Goal: Task Accomplishment & Management: Manage account settings

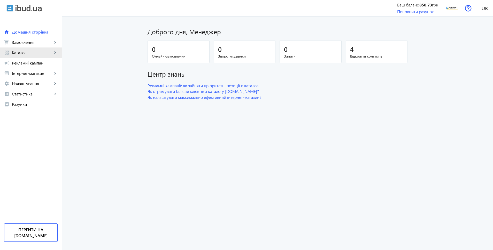
click at [35, 53] on span "Каталог" at bounding box center [32, 52] width 41 height 5
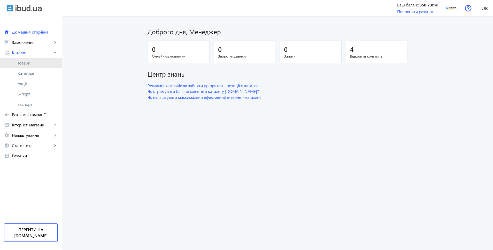
click at [29, 64] on span "Товари" at bounding box center [38, 62] width 40 height 5
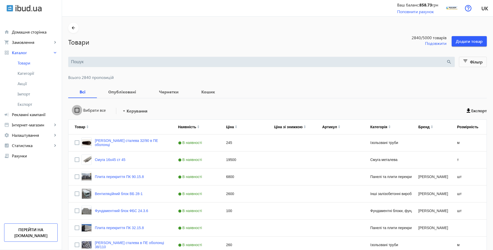
click at [75, 111] on input "Вибрати все" at bounding box center [77, 110] width 10 height 10
checkbox input "true"
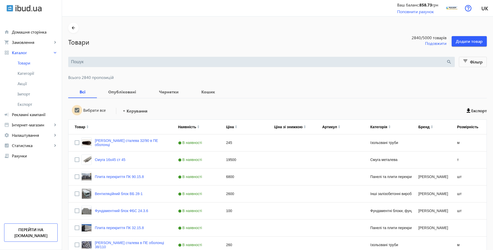
checkbox input "true"
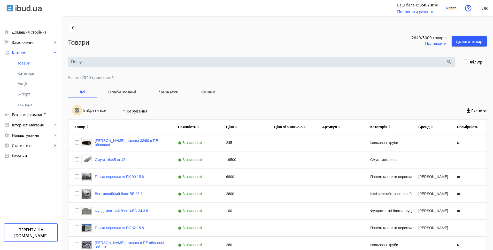
checkbox input "true"
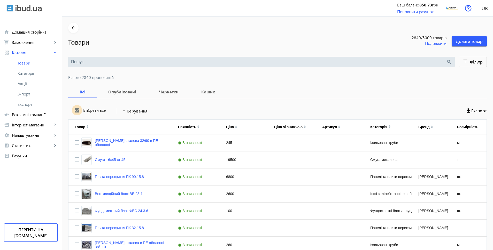
checkbox input "true"
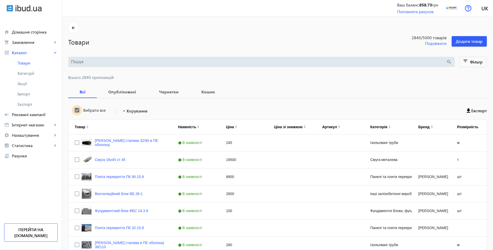
checkbox input "true"
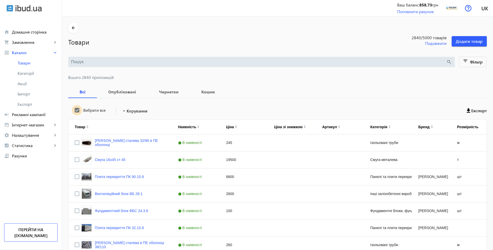
checkbox input "true"
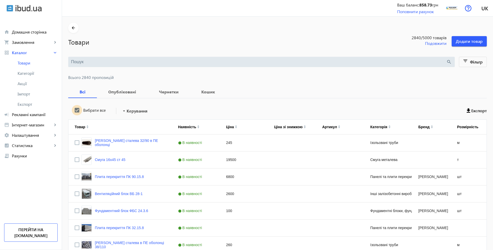
checkbox input "true"
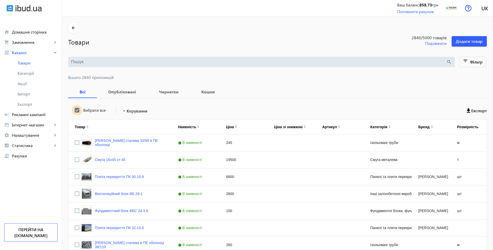
checkbox input "true"
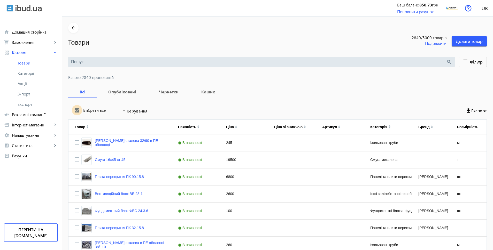
checkbox input "true"
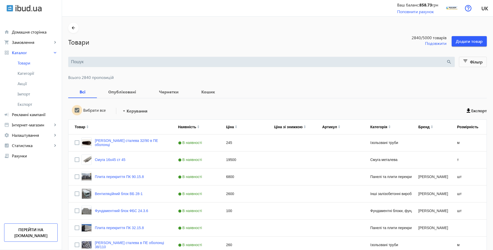
checkbox input "true"
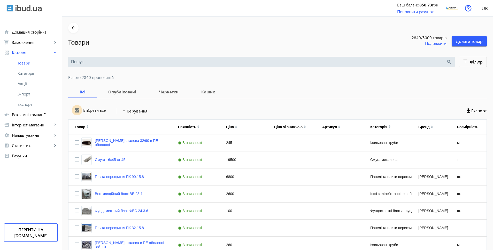
checkbox input "true"
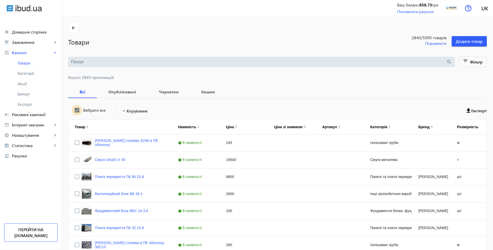
checkbox input "true"
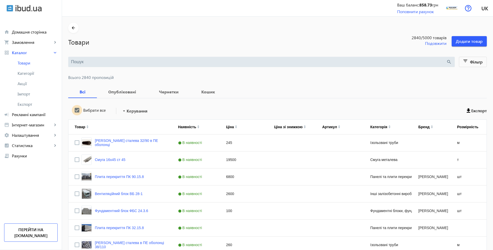
checkbox input "true"
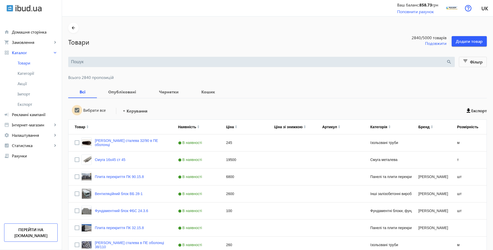
checkbox input "true"
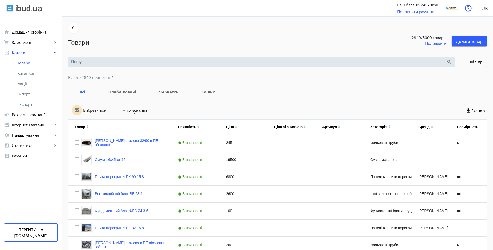
checkbox input "true"
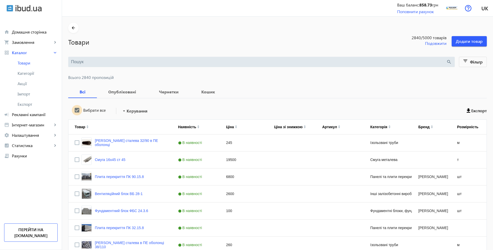
checkbox input "true"
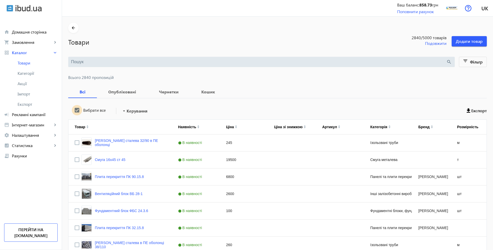
checkbox input "true"
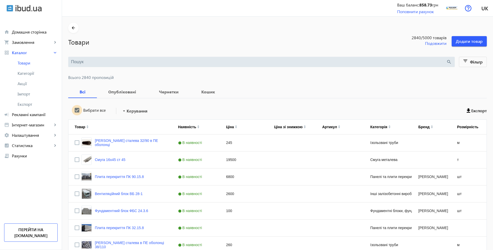
checkbox input "true"
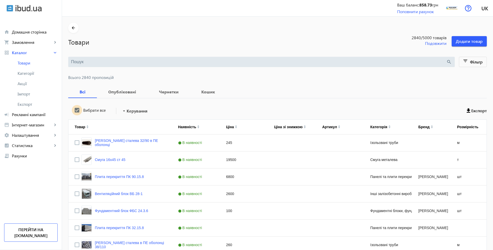
checkbox input "true"
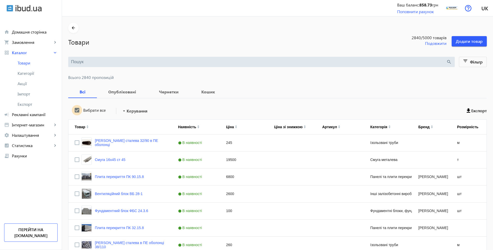
checkbox input "true"
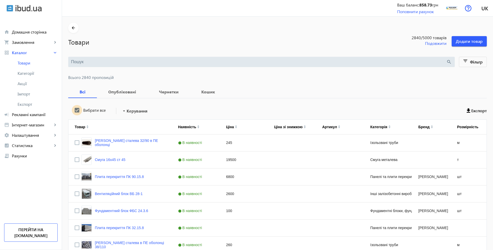
checkbox input "true"
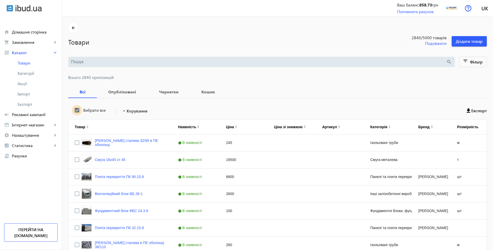
checkbox input "true"
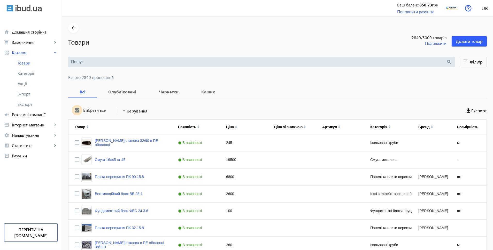
checkbox input "true"
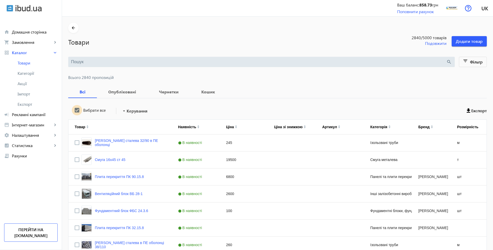
checkbox input "true"
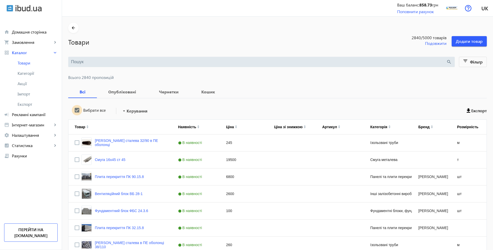
checkbox input "true"
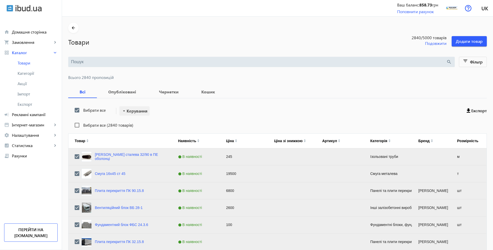
click at [138, 111] on span "Керування" at bounding box center [137, 111] width 21 height 6
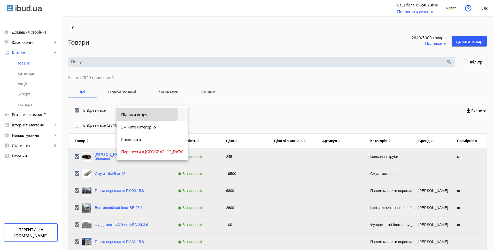
click at [147, 115] on span "Підняти вгору" at bounding box center [152, 115] width 62 height 4
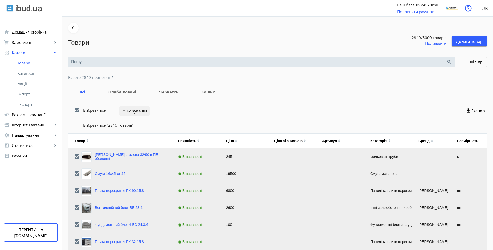
click at [135, 110] on span "Керування" at bounding box center [137, 111] width 21 height 6
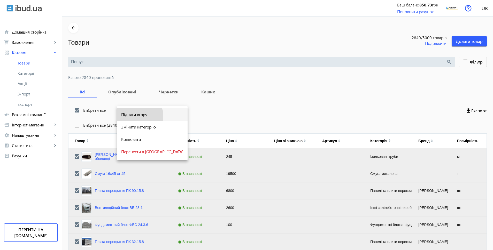
click at [135, 116] on span "Підняти вгору" at bounding box center [152, 115] width 62 height 4
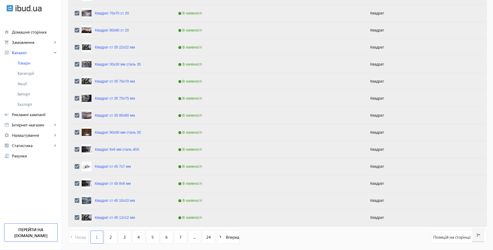
scroll to position [1992, 0]
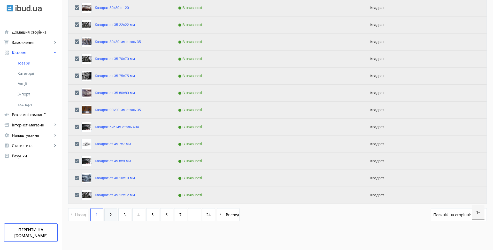
click at [110, 216] on span "2" at bounding box center [111, 215] width 2 height 6
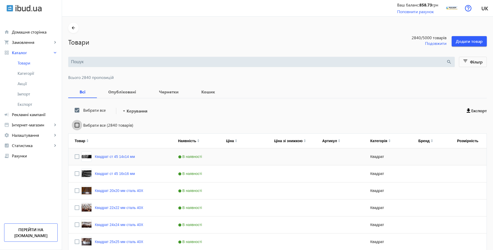
click at [74, 126] on input "Вибрати все (2840 товарів)" at bounding box center [77, 125] width 10 height 10
click at [74, 125] on input "Вибрати все (2840 товарів)" at bounding box center [77, 125] width 10 height 10
checkbox input "true"
click at [75, 157] on input "Press Space to toggle row selection (unchecked)" at bounding box center [77, 157] width 5 height 5
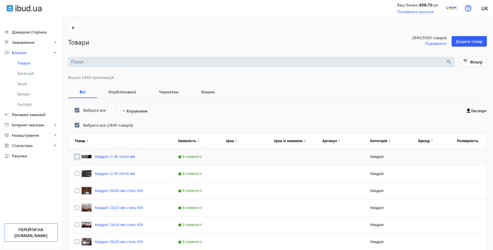
checkbox input "true"
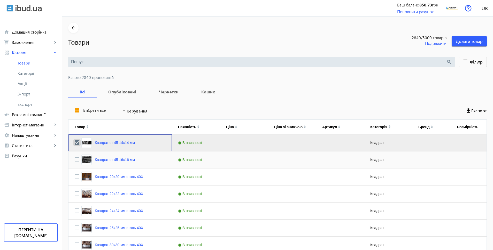
checkbox input "false"
click at [75, 142] on input "Press Space to toggle row selection (checked)" at bounding box center [77, 143] width 5 height 5
checkbox input "false"
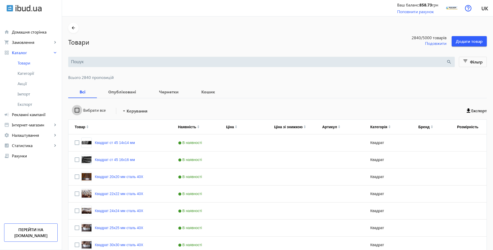
click at [75, 110] on input "Вибрати все" at bounding box center [77, 110] width 10 height 10
checkbox input "true"
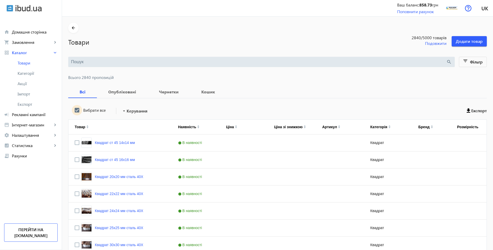
checkbox input "true"
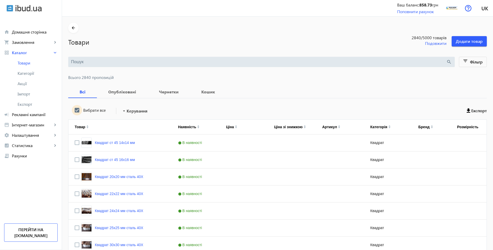
checkbox input "true"
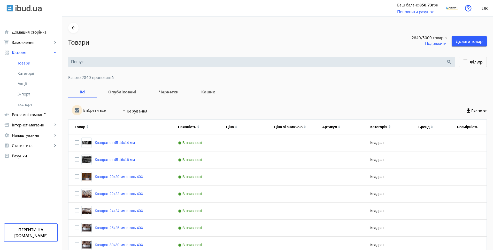
checkbox input "true"
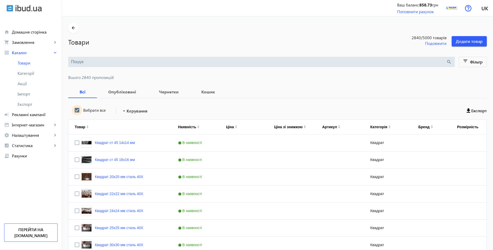
checkbox input "true"
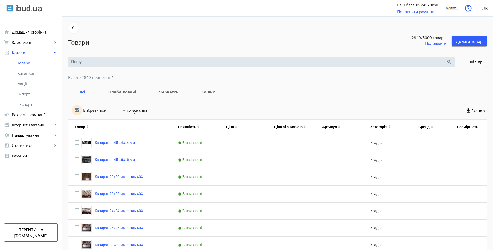
checkbox input "true"
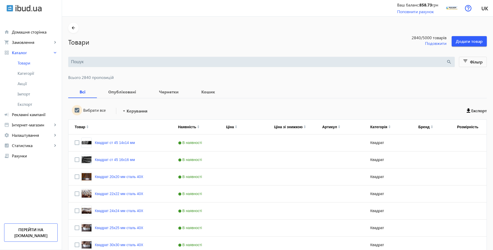
checkbox input "true"
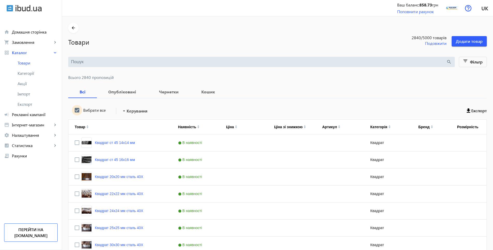
checkbox input "true"
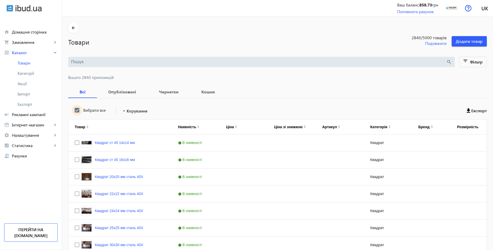
checkbox input "true"
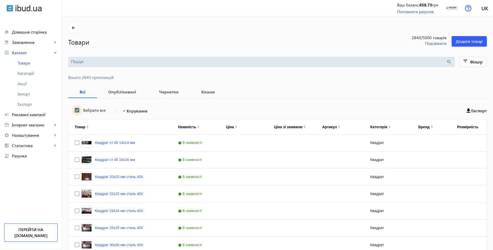
checkbox input "true"
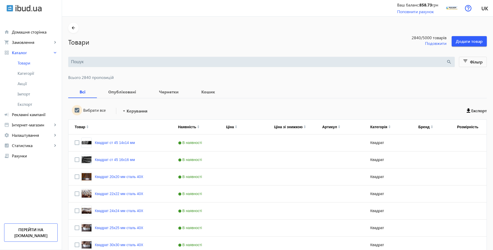
checkbox input "true"
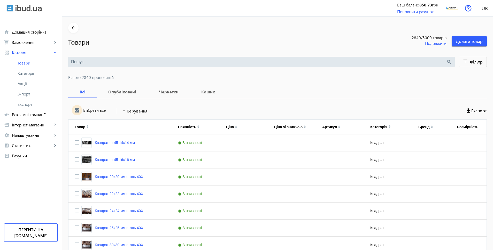
checkbox input "true"
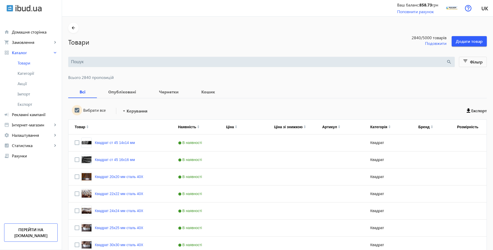
checkbox input "true"
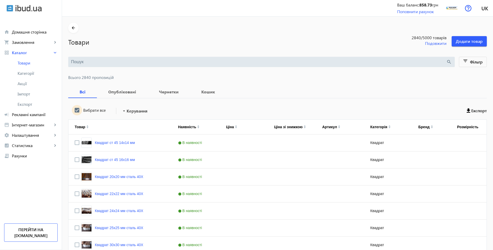
checkbox input "true"
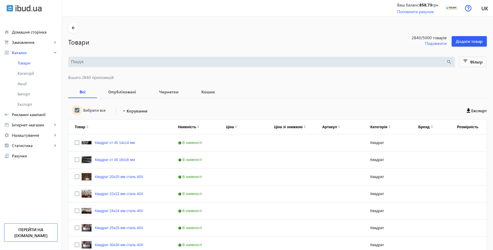
checkbox input "true"
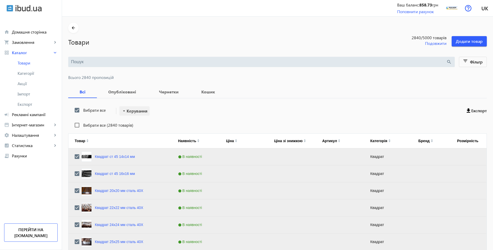
click at [133, 111] on span "Керування" at bounding box center [137, 111] width 21 height 6
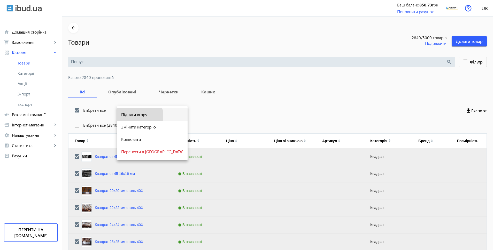
click at [139, 116] on span "Підняти вгору" at bounding box center [152, 115] width 62 height 4
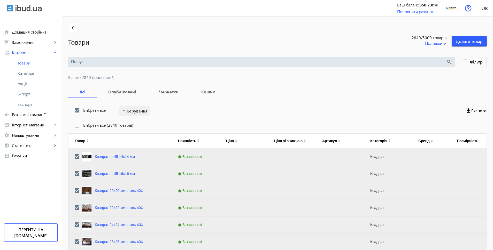
click at [134, 112] on span "Керування" at bounding box center [137, 111] width 21 height 6
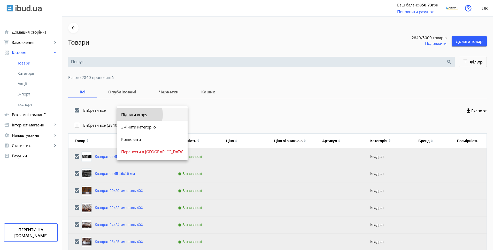
click at [133, 115] on span "Підняти вгору" at bounding box center [152, 115] width 62 height 4
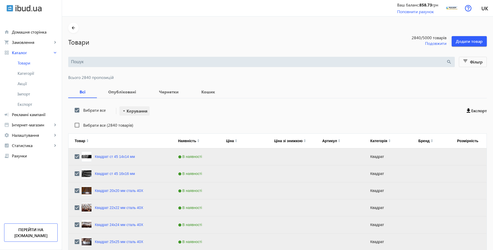
click at [141, 113] on span "Керування" at bounding box center [137, 111] width 21 height 6
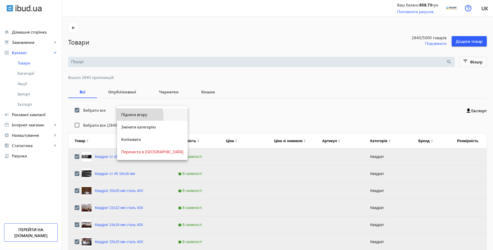
click at [135, 117] on span "Підняти вгору" at bounding box center [152, 115] width 62 height 4
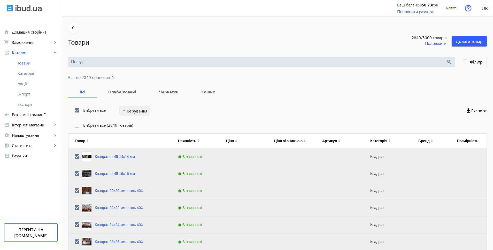
click at [139, 109] on span "Керування" at bounding box center [137, 111] width 21 height 6
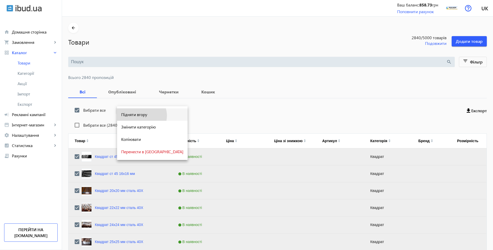
click at [141, 116] on span "Підняти вгору" at bounding box center [152, 115] width 62 height 4
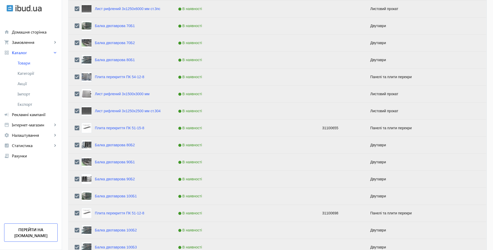
scroll to position [1992, 0]
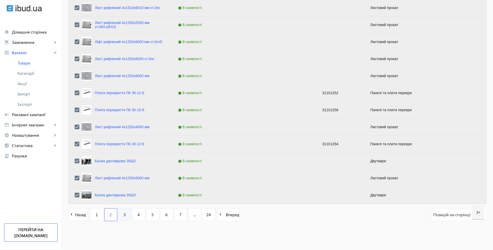
click at [124, 218] on span "3" at bounding box center [125, 215] width 2 height 6
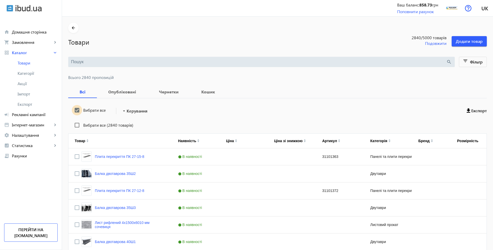
click at [73, 110] on input "Вибрати все" at bounding box center [77, 110] width 10 height 10
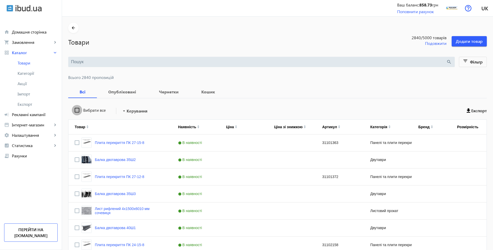
click at [73, 110] on input "Вибрати все" at bounding box center [77, 110] width 10 height 10
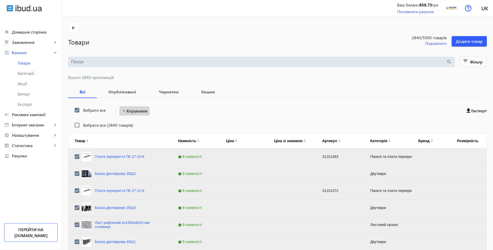
click at [141, 109] on span "Керування" at bounding box center [137, 111] width 21 height 6
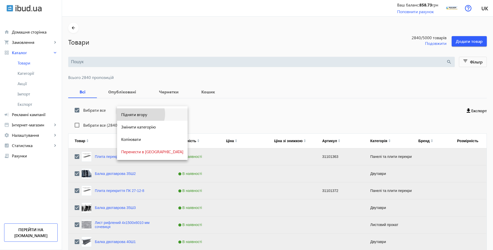
click at [141, 114] on span "Підняти вгору" at bounding box center [152, 115] width 62 height 4
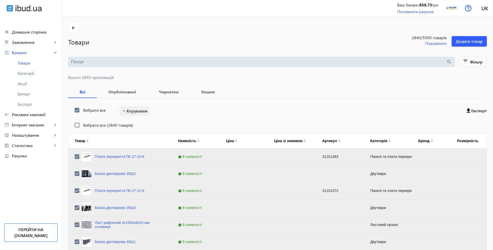
click at [128, 113] on span "Керування" at bounding box center [137, 111] width 21 height 6
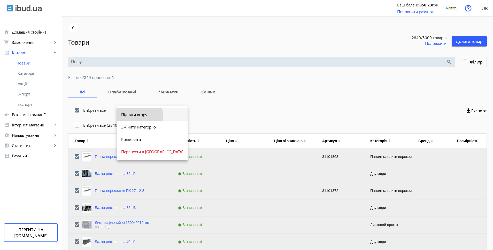
click at [131, 116] on span "Підняти вгору" at bounding box center [152, 115] width 62 height 4
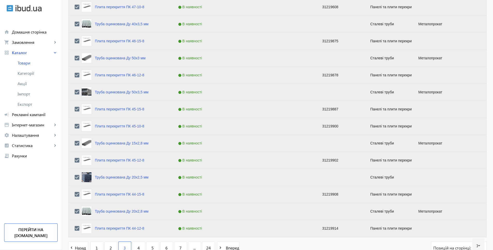
scroll to position [1992, 0]
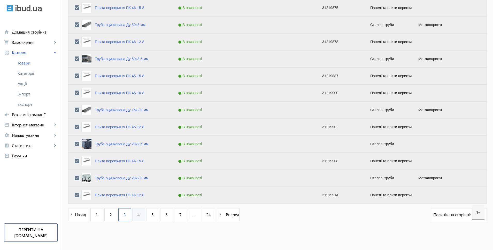
click at [138, 214] on span "4" at bounding box center [139, 215] width 2 height 6
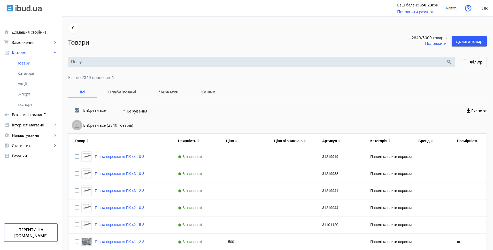
click at [73, 125] on input "Вибрати все (2840 товарів)" at bounding box center [77, 125] width 10 height 10
click at [77, 111] on input "Вибрати все" at bounding box center [77, 110] width 10 height 10
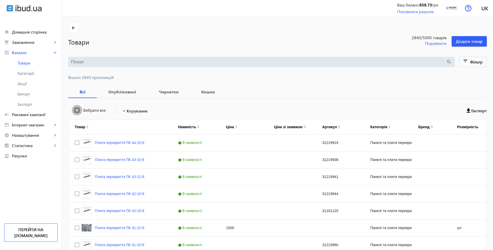
click at [74, 110] on input "Вибрати все" at bounding box center [77, 110] width 10 height 10
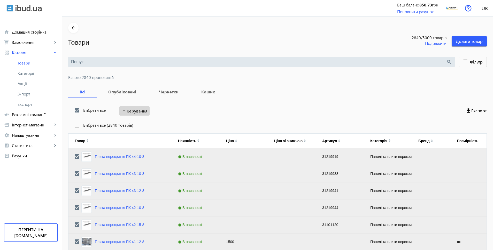
click at [139, 111] on span "Керування" at bounding box center [137, 111] width 21 height 6
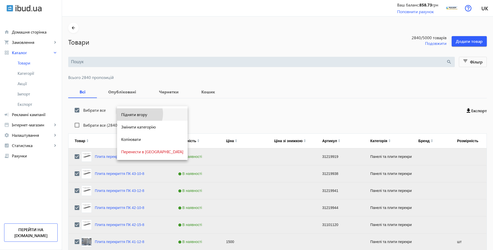
click at [138, 114] on span "Підняти вгору" at bounding box center [152, 115] width 62 height 4
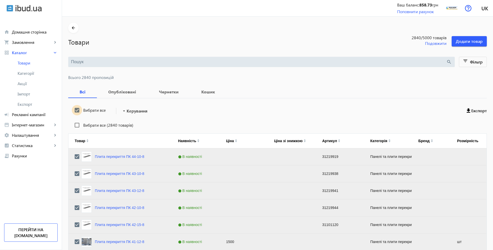
click at [74, 110] on input "Вибрати все" at bounding box center [77, 110] width 10 height 10
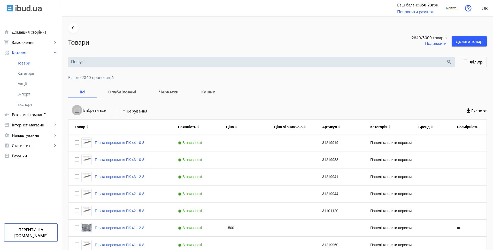
click at [74, 110] on input "Вибрати все" at bounding box center [77, 110] width 10 height 10
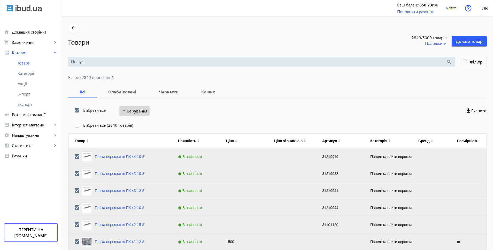
click at [139, 113] on span "Керування" at bounding box center [137, 111] width 21 height 6
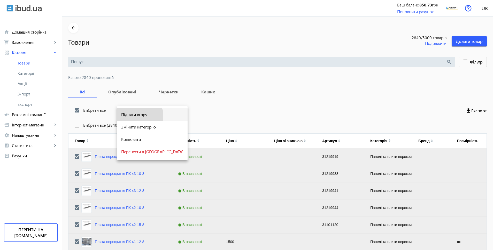
click at [137, 116] on span "Підняти вгору" at bounding box center [152, 115] width 62 height 4
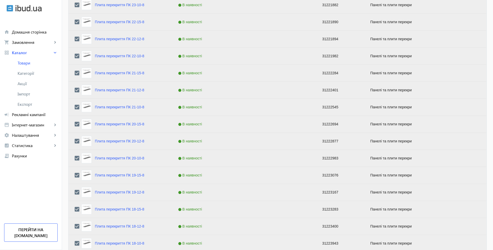
scroll to position [1992, 0]
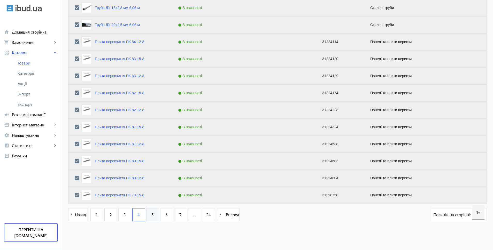
click at [151, 215] on span "5" at bounding box center [152, 215] width 2 height 6
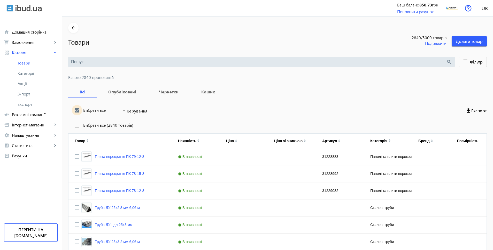
click at [72, 109] on input "Вибрати все" at bounding box center [77, 110] width 10 height 10
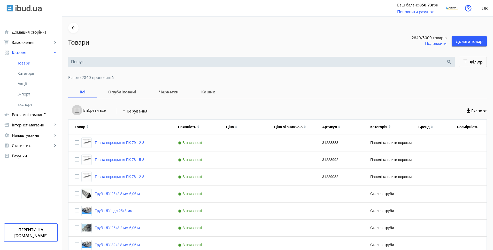
click at [74, 110] on input "Вибрати все" at bounding box center [77, 110] width 10 height 10
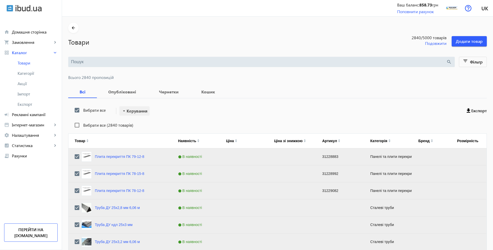
click at [134, 112] on span "Керування" at bounding box center [137, 111] width 21 height 6
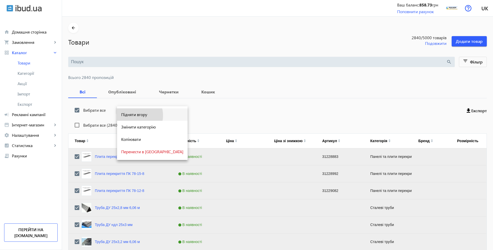
click at [133, 116] on span "Підняти вгору" at bounding box center [152, 115] width 62 height 4
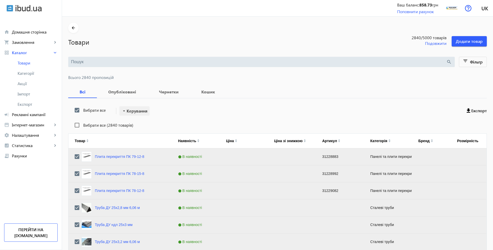
click at [130, 111] on span "Керування" at bounding box center [137, 111] width 21 height 6
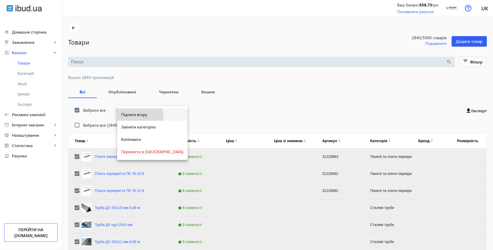
click at [132, 117] on button "Підняти вгору" at bounding box center [152, 115] width 71 height 12
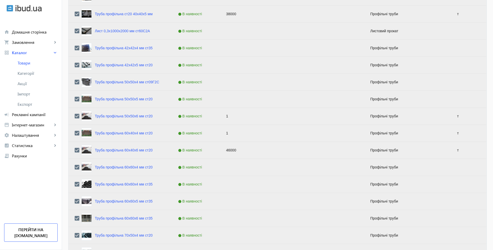
scroll to position [1992, 0]
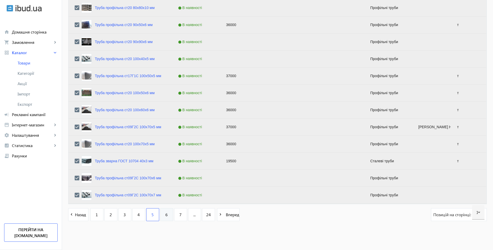
click at [165, 214] on span "6" at bounding box center [166, 215] width 2 height 6
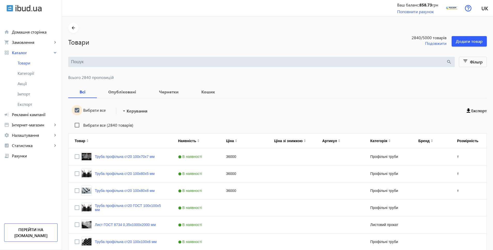
click at [78, 110] on input "Вибрати все" at bounding box center [77, 110] width 10 height 10
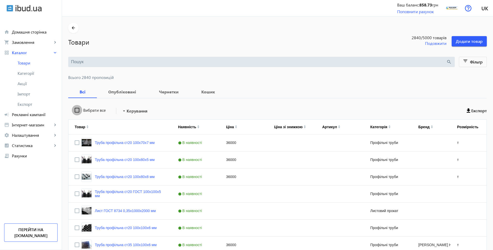
click at [74, 110] on input "Вибрати все" at bounding box center [77, 110] width 10 height 10
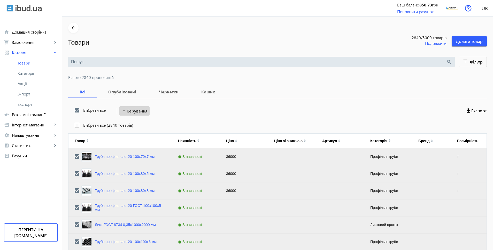
click at [141, 109] on span "Керування" at bounding box center [137, 111] width 21 height 6
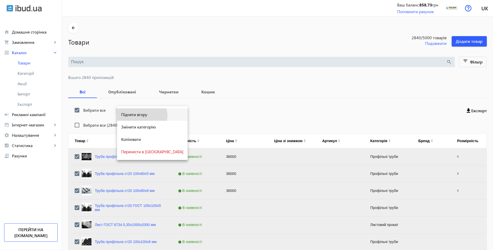
click at [142, 116] on span "Підняти вгору" at bounding box center [152, 115] width 62 height 4
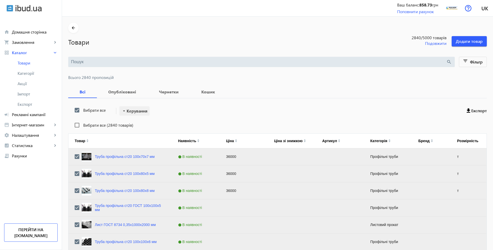
click at [128, 107] on span at bounding box center [134, 111] width 30 height 12
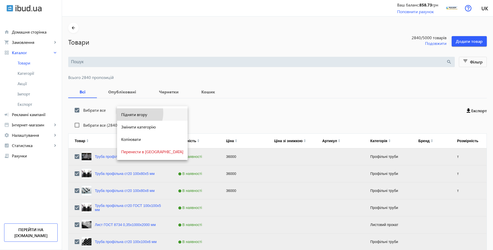
click at [132, 113] on span "Підняти вгору" at bounding box center [152, 115] width 62 height 4
